Goal: Task Accomplishment & Management: Manage account settings

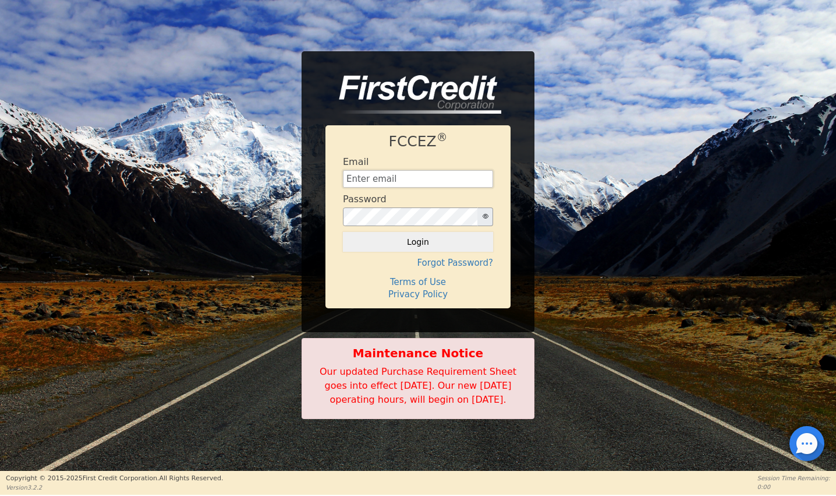
drag, startPoint x: 0, startPoint y: 0, endPoint x: 405, endPoint y: 168, distance: 438.4
click at [405, 170] on input "text" at bounding box center [418, 178] width 150 height 17
type input "[EMAIL_ADDRESS][DOMAIN_NAME]"
click at [405, 232] on button "Login" at bounding box center [418, 242] width 150 height 20
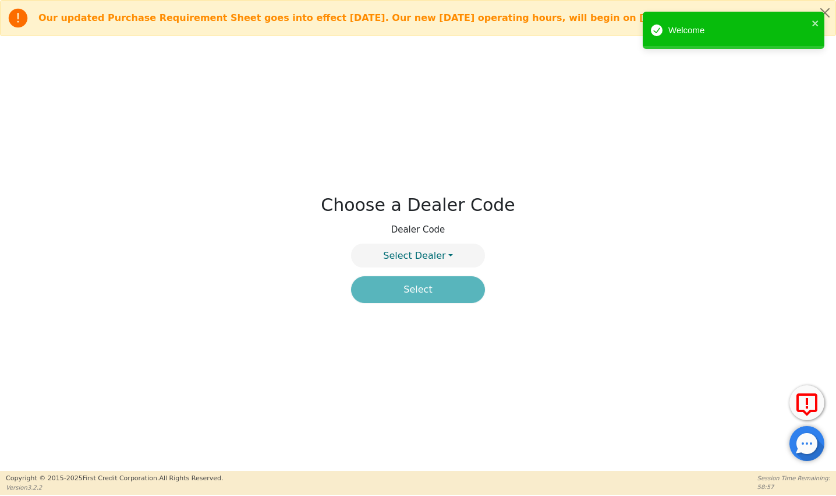
click at [826, 16] on div "Welcome" at bounding box center [734, 33] width 186 height 48
click at [814, 22] on icon "close" at bounding box center [815, 23] width 6 height 6
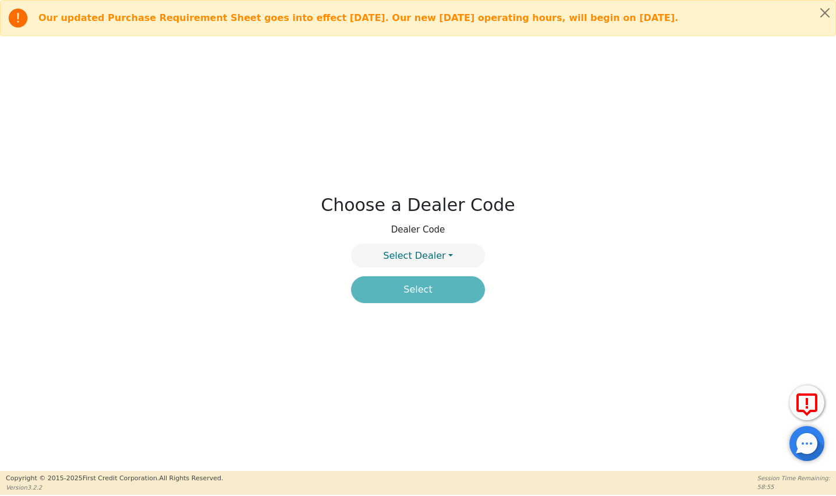
click at [823, 10] on div "Welcome" at bounding box center [734, 11] width 186 height 5
click at [821, 13] on button "Close alert" at bounding box center [825, 13] width 21 height 24
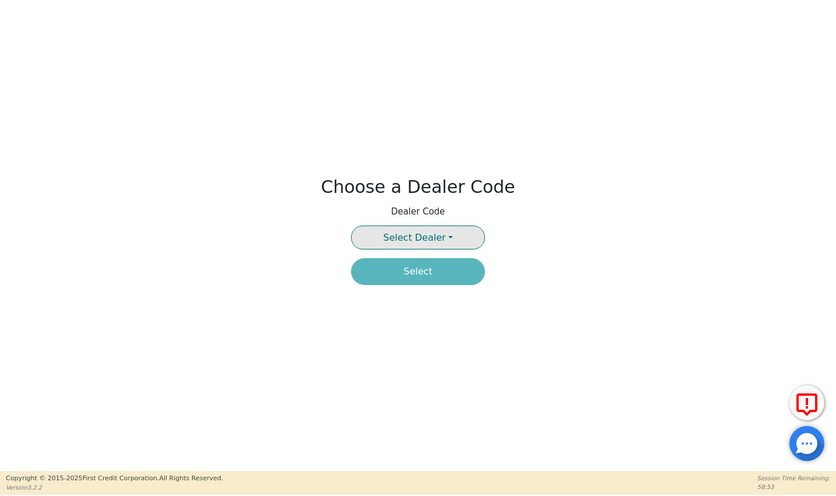
click at [443, 235] on button "Select Dealer" at bounding box center [418, 237] width 134 height 24
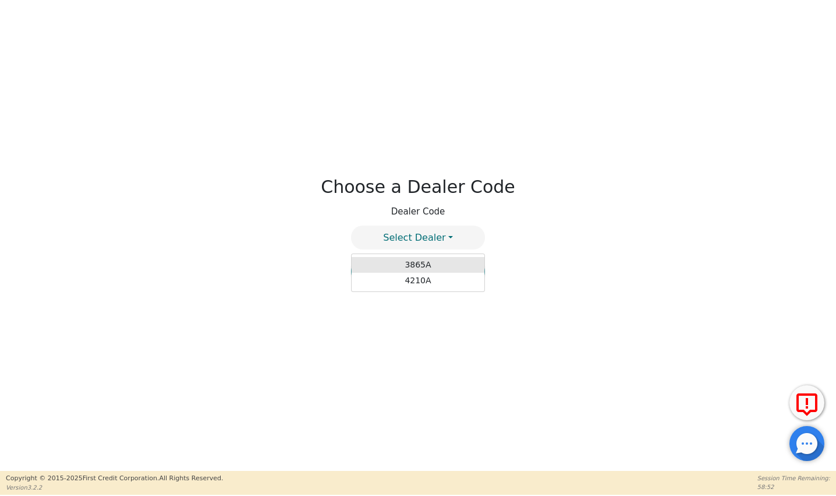
click at [400, 267] on link "3865A" at bounding box center [418, 265] width 133 height 16
click at [416, 274] on button "Select" at bounding box center [418, 271] width 134 height 27
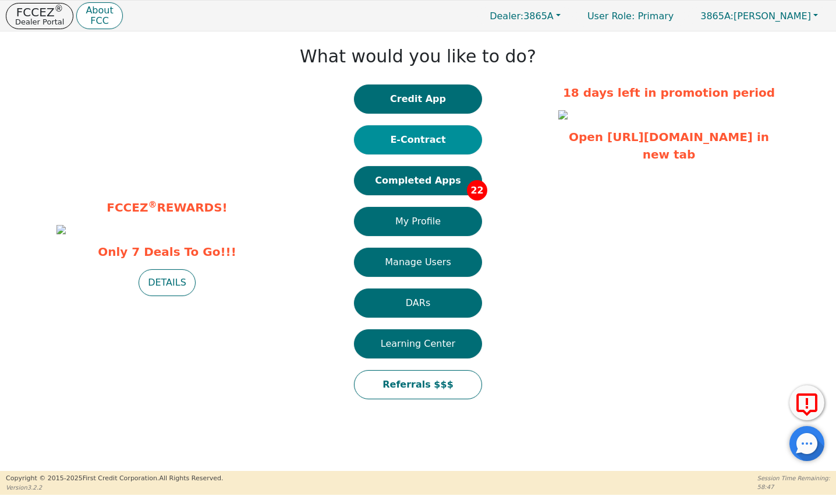
click at [425, 133] on button "E-Contract" at bounding box center [418, 139] width 128 height 29
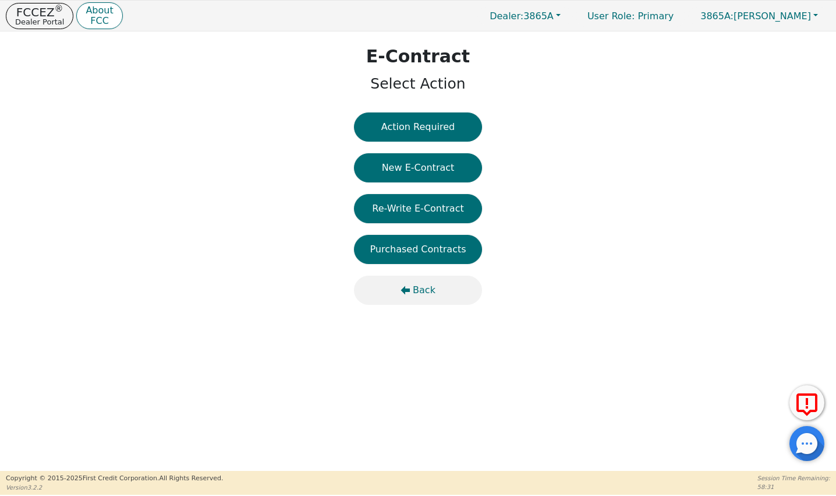
click at [418, 300] on button "Back" at bounding box center [418, 289] width 128 height 29
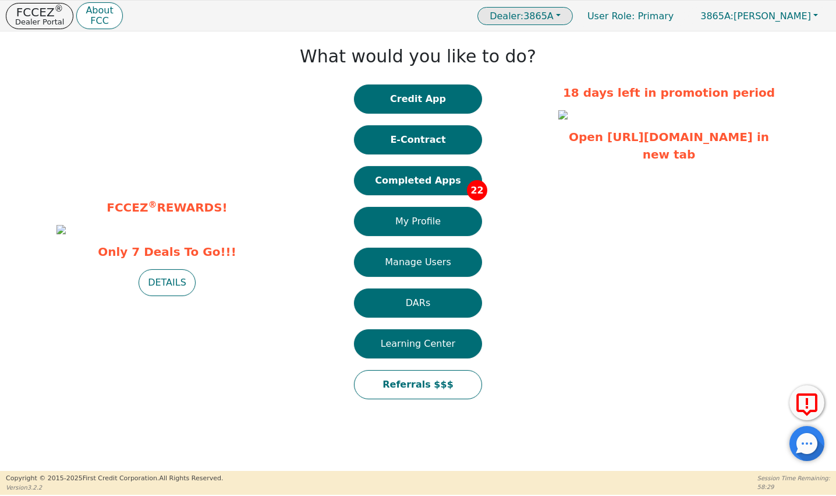
click at [554, 17] on span "Dealer: 3865A" at bounding box center [522, 15] width 64 height 11
click at [565, 56] on link "4210A" at bounding box center [526, 55] width 92 height 16
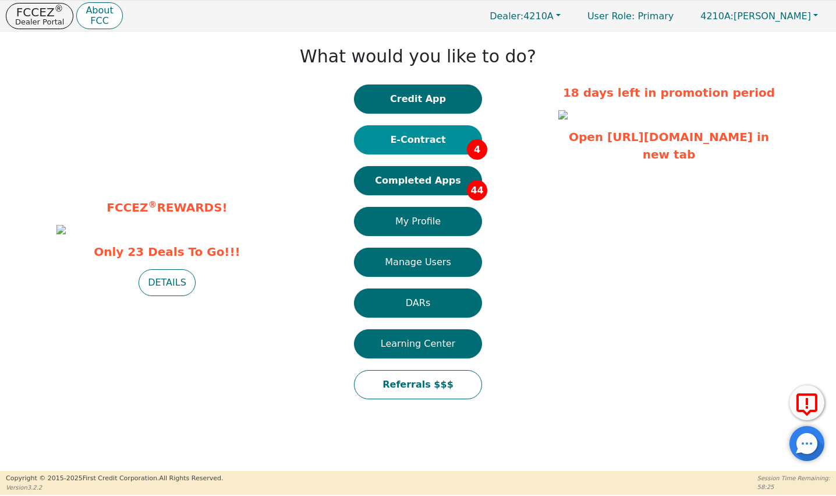
click at [412, 144] on button "E-Contract 4" at bounding box center [418, 139] width 128 height 29
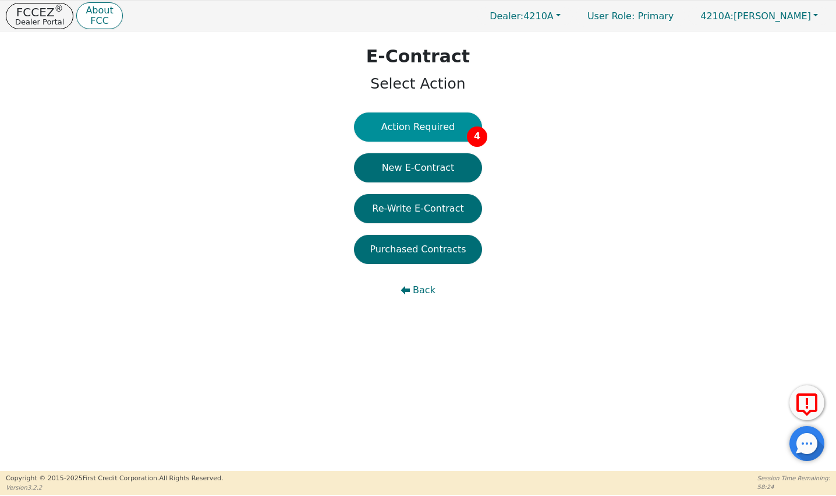
click at [455, 122] on button "Action Required 4" at bounding box center [418, 126] width 128 height 29
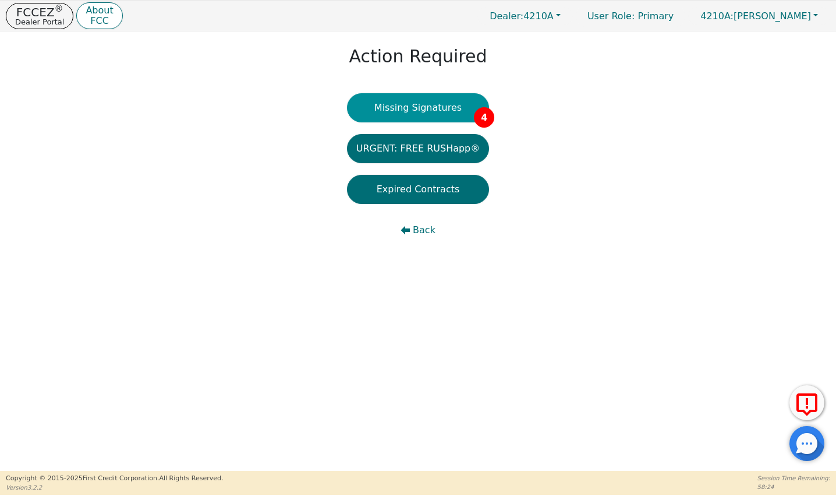
click at [457, 108] on button "Missing Signatures 4" at bounding box center [418, 107] width 143 height 29
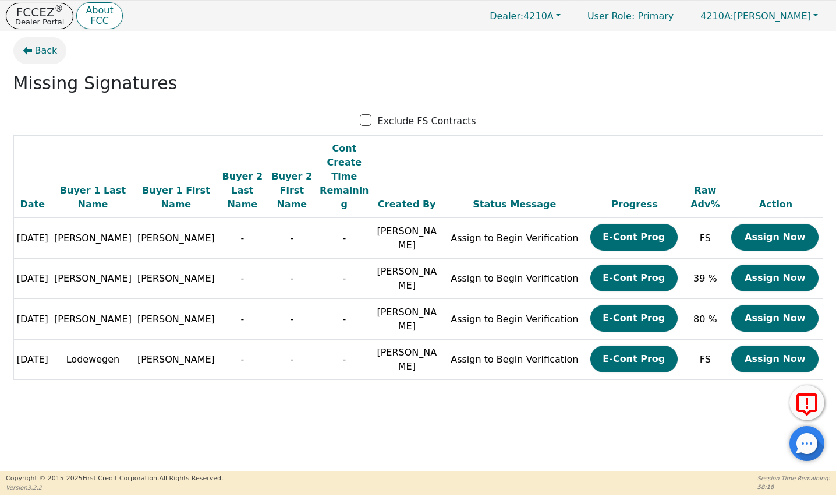
click at [37, 55] on span "Back" at bounding box center [46, 51] width 23 height 14
